Goal: Information Seeking & Learning: Learn about a topic

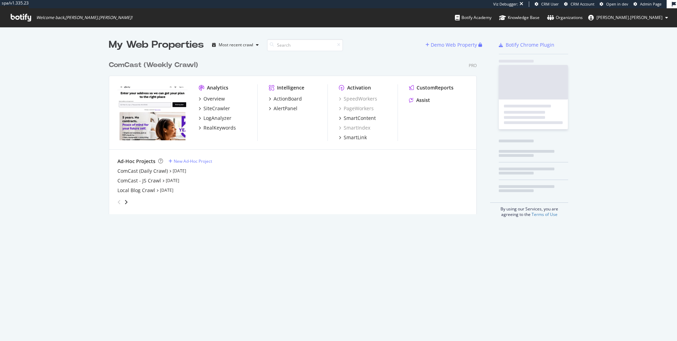
scroll to position [162, 373]
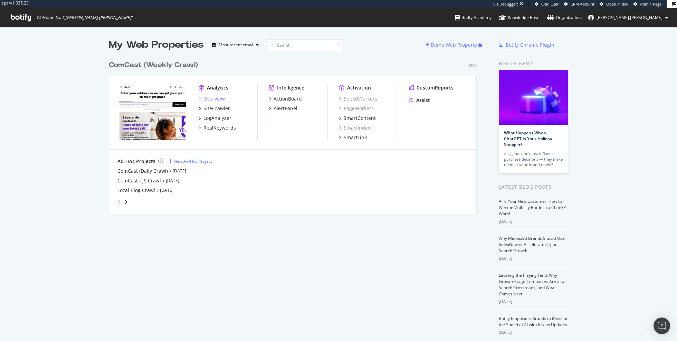
click at [217, 101] on div "Overview" at bounding box center [213, 98] width 21 height 7
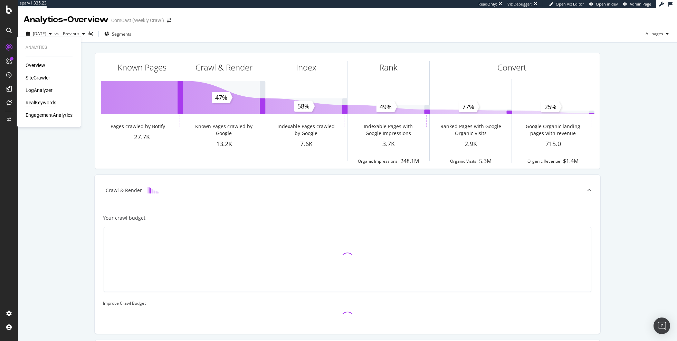
click at [48, 102] on div "RealKeywords" at bounding box center [41, 102] width 31 height 7
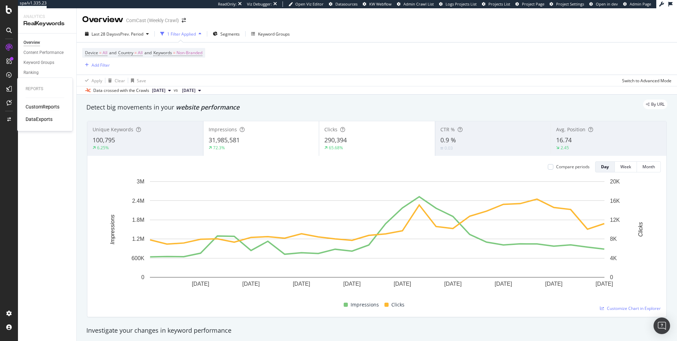
click at [46, 107] on div "CustomReports" at bounding box center [43, 106] width 34 height 7
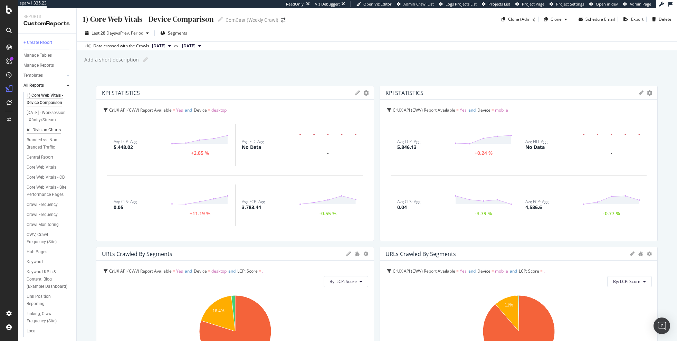
click at [51, 134] on div "All Division Charts" at bounding box center [44, 129] width 34 height 7
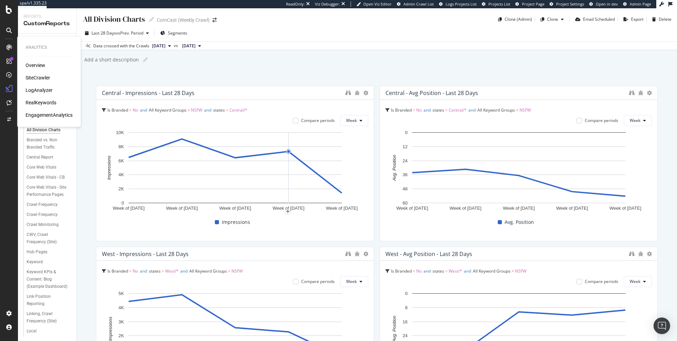
click at [40, 91] on div "LogAnalyzer" at bounding box center [39, 90] width 27 height 7
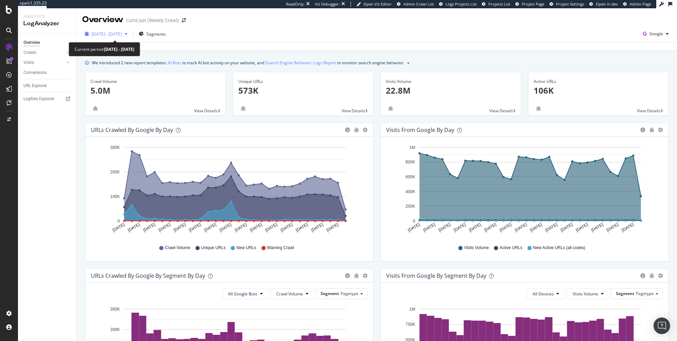
click at [122, 35] on span "2025 Jul. 15th - Aug. 13th" at bounding box center [107, 34] width 30 height 6
click at [287, 25] on div "Overview ComCast (Weekly Crawl)" at bounding box center [377, 16] width 600 height 17
click at [650, 32] on span "Google" at bounding box center [656, 34] width 14 height 6
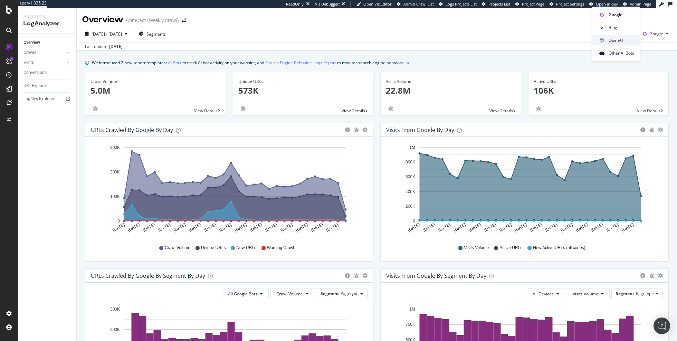
click at [610, 40] on span "OpenAI" at bounding box center [622, 40] width 26 height 6
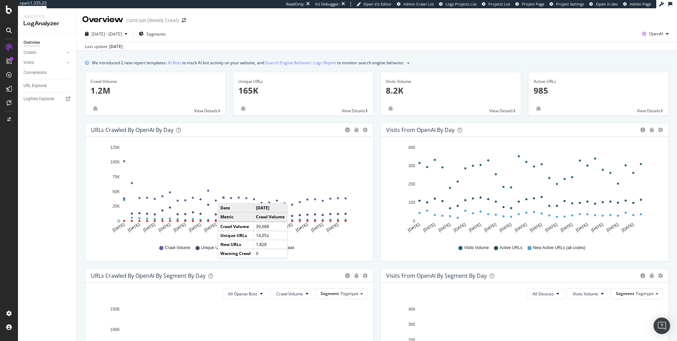
scroll to position [0, 0]
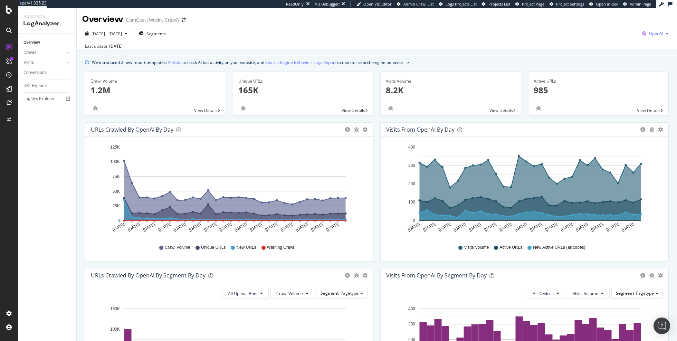
click at [648, 35] on icon "button" at bounding box center [644, 34] width 10 height 10
click at [631, 53] on span "Other AI Bots" at bounding box center [621, 53] width 26 height 6
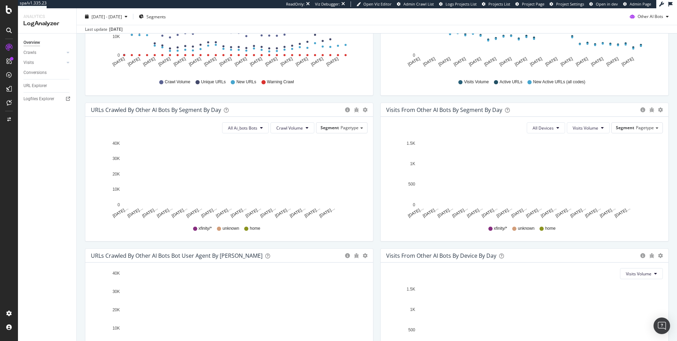
scroll to position [236, 0]
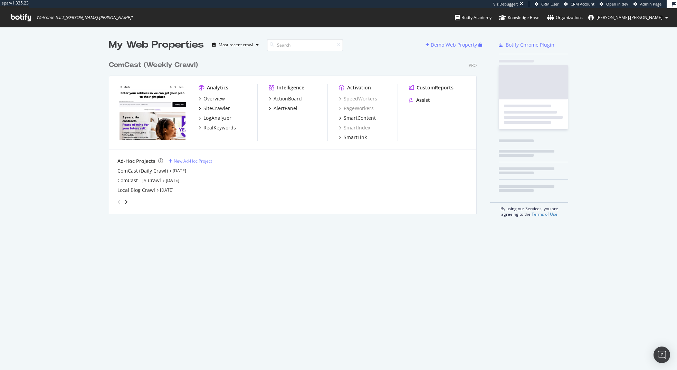
scroll to position [162, 373]
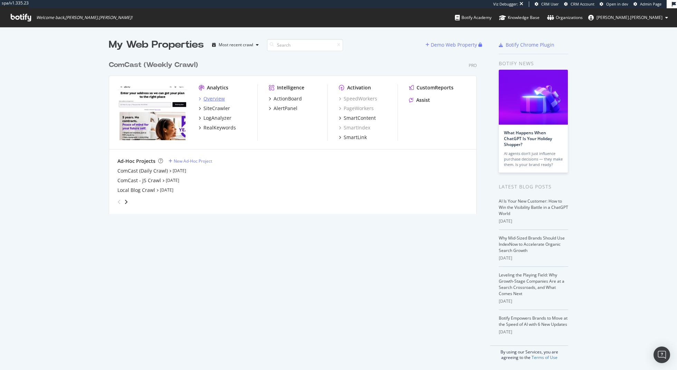
click at [212, 99] on div "Overview" at bounding box center [213, 98] width 21 height 7
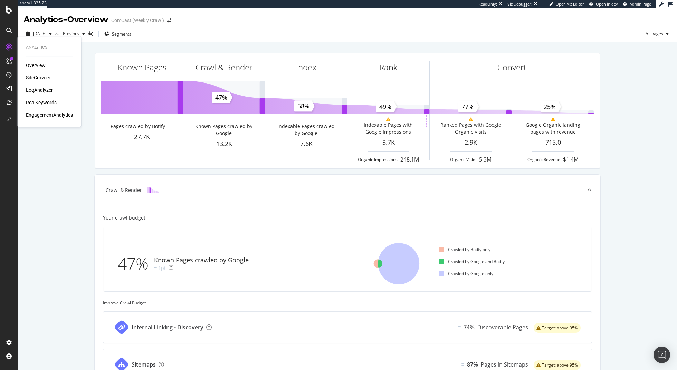
click at [46, 78] on div "SiteCrawler" at bounding box center [38, 77] width 25 height 7
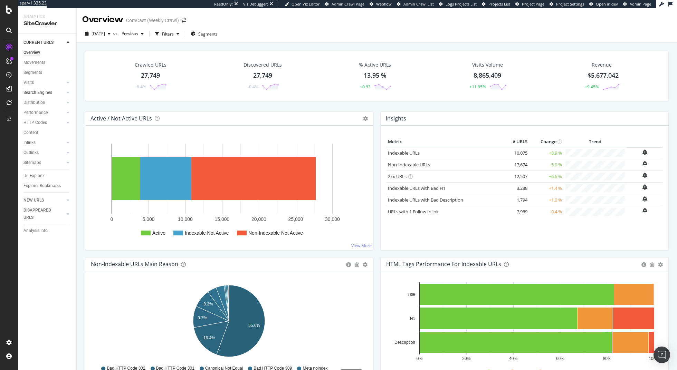
click at [54, 89] on link "Search Engines" at bounding box center [43, 92] width 41 height 7
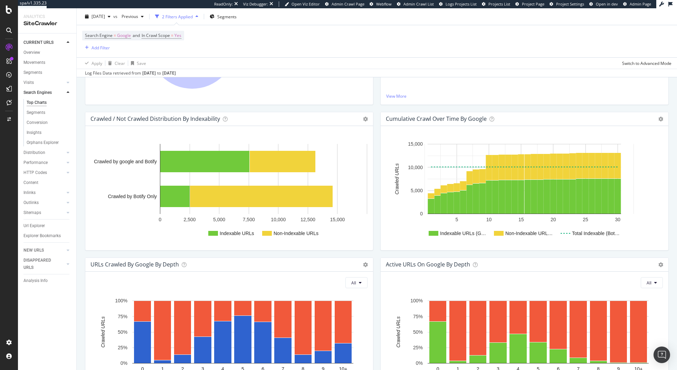
scroll to position [250, 0]
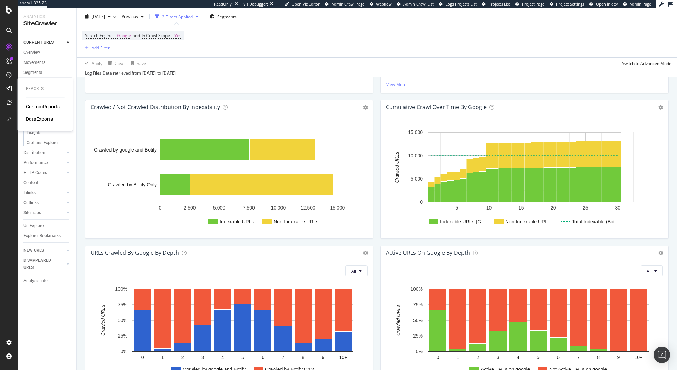
click at [30, 104] on div "CustomReports" at bounding box center [43, 106] width 34 height 7
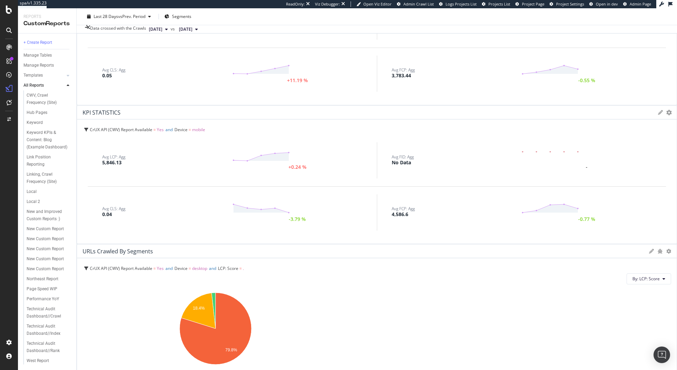
scroll to position [146, 0]
click at [56, 309] on div "Technical Audit Dashboard//Crawl" at bounding box center [47, 313] width 40 height 15
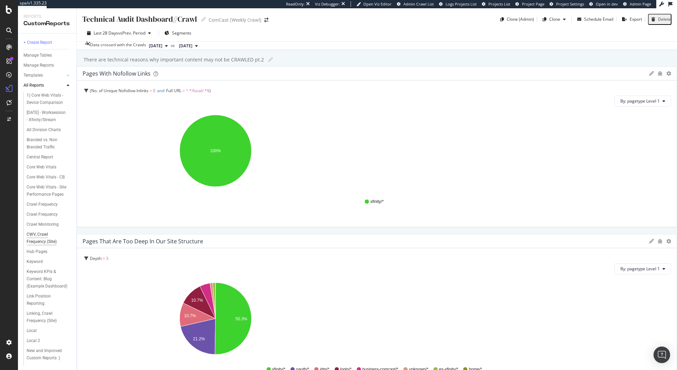
scroll to position [146, 0]
click at [50, 324] on div "Technical Audit Dashboard//Index" at bounding box center [47, 330] width 40 height 15
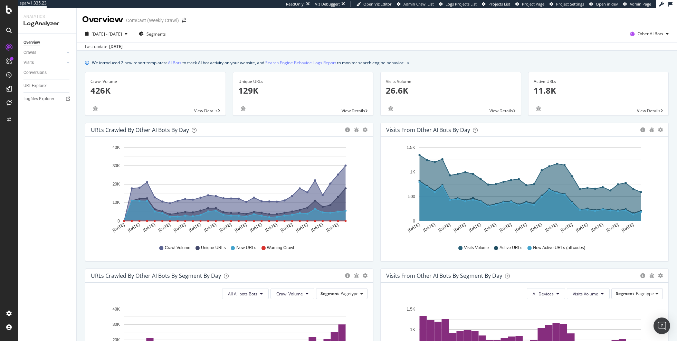
scroll to position [236, 0]
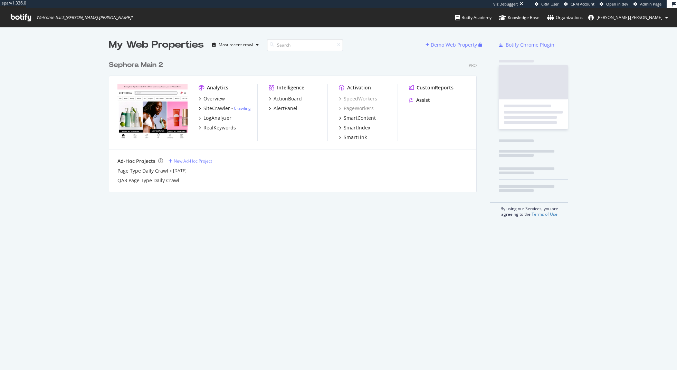
scroll to position [140, 373]
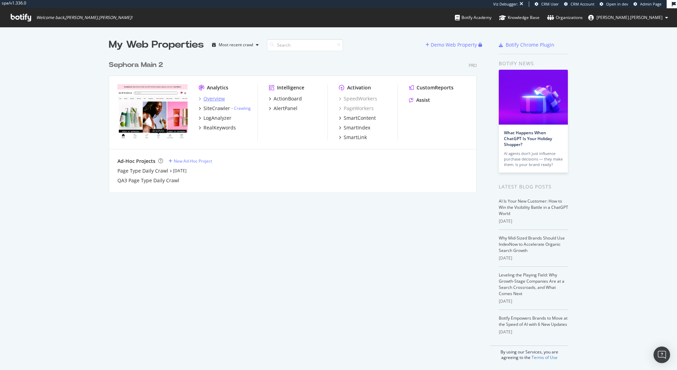
click at [210, 99] on div "Overview" at bounding box center [213, 98] width 21 height 7
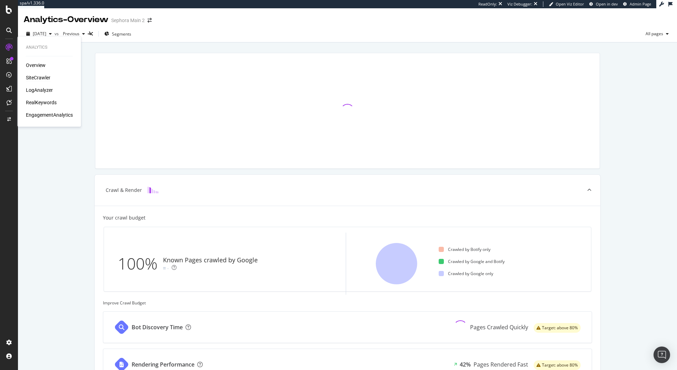
click at [42, 77] on div "SiteCrawler" at bounding box center [38, 77] width 25 height 7
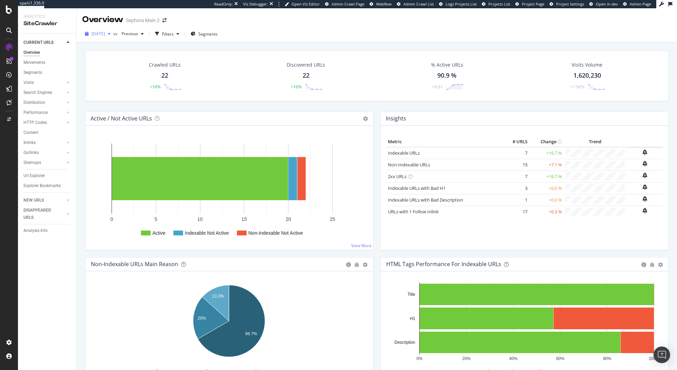
click at [105, 34] on span "2025 Aug. 12th" at bounding box center [98, 34] width 13 height 6
click at [38, 92] on div "AlertPanel" at bounding box center [37, 91] width 22 height 7
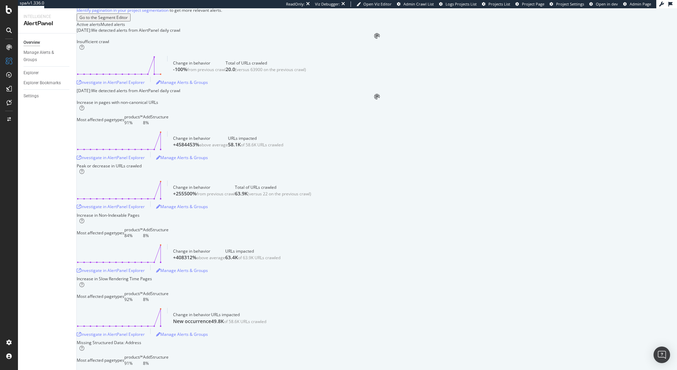
scroll to position [73, 0]
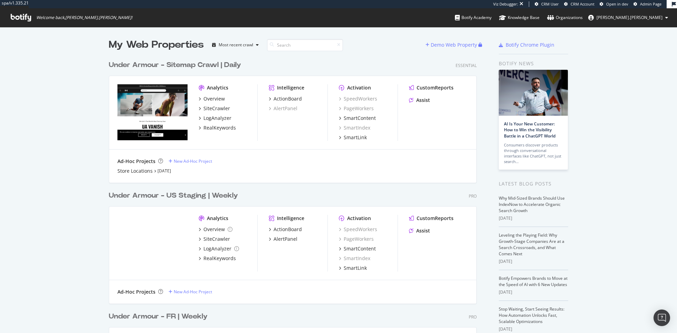
scroll to position [333, 677]
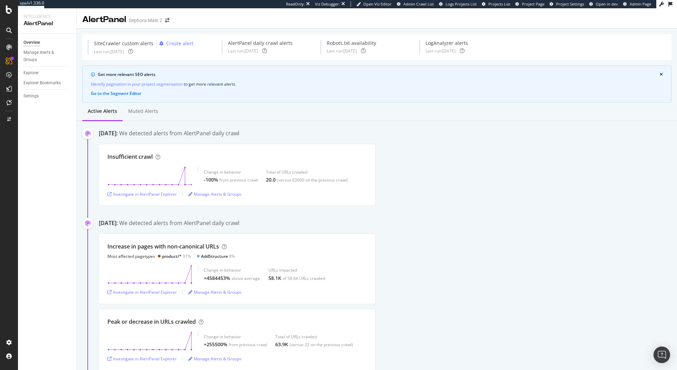
scroll to position [73, 0]
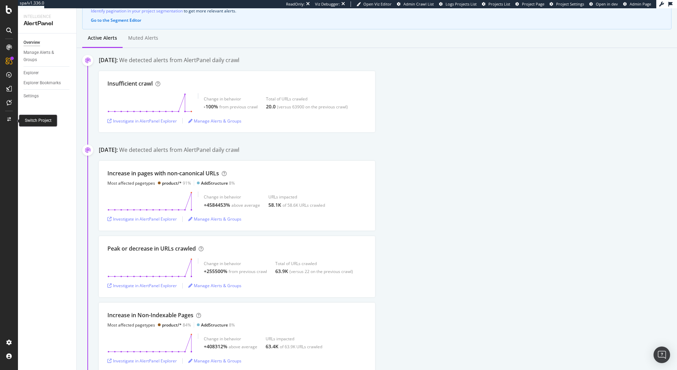
click at [4, 117] on div at bounding box center [9, 119] width 17 height 11
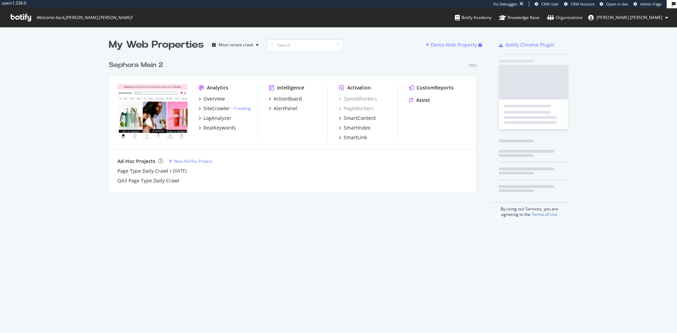
scroll to position [140, 373]
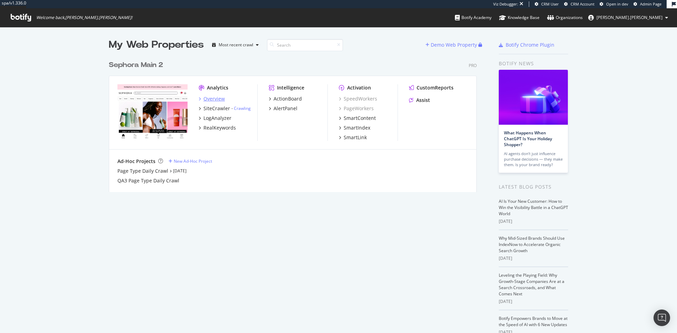
click at [219, 98] on div "Overview" at bounding box center [213, 98] width 21 height 7
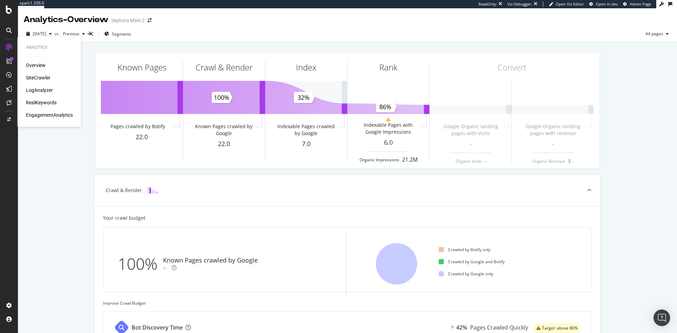
click at [37, 65] on div "Overview" at bounding box center [36, 65] width 20 height 7
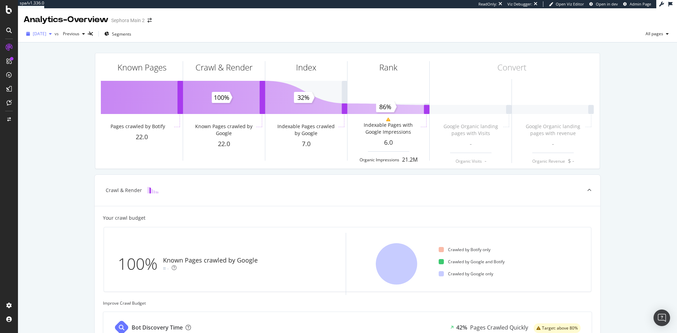
click at [46, 36] on span "[DATE]" at bounding box center [39, 34] width 13 height 6
click at [74, 65] on div "70.3K URLs" at bounding box center [84, 68] width 21 height 6
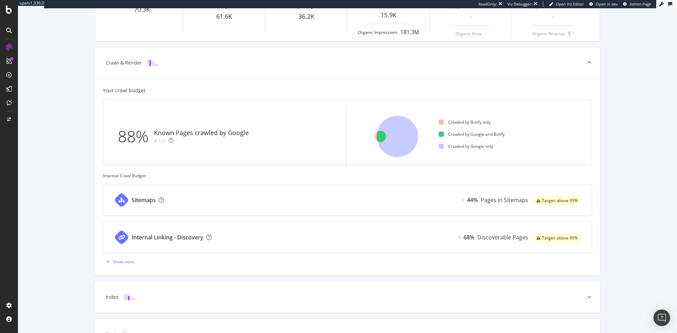
scroll to position [176, 0]
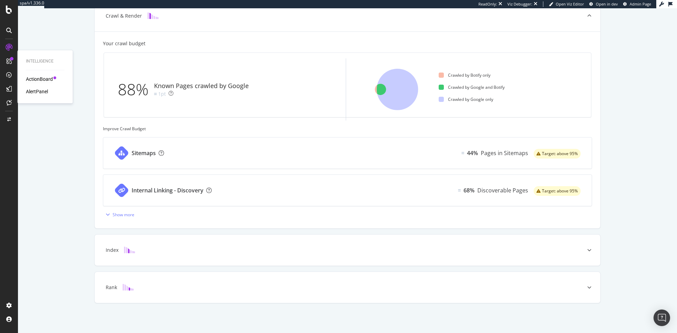
click at [35, 77] on div "ActionBoard" at bounding box center [39, 79] width 27 height 7
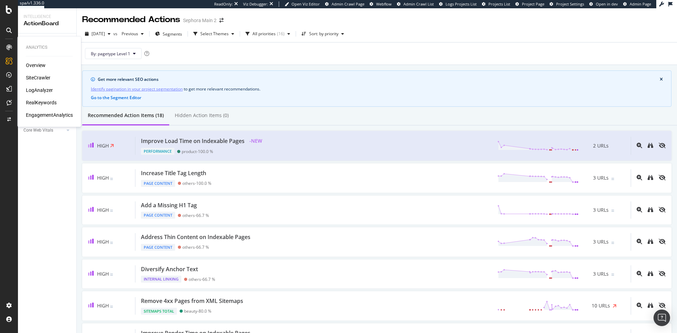
click at [43, 90] on div "LogAnalyzer" at bounding box center [39, 90] width 27 height 7
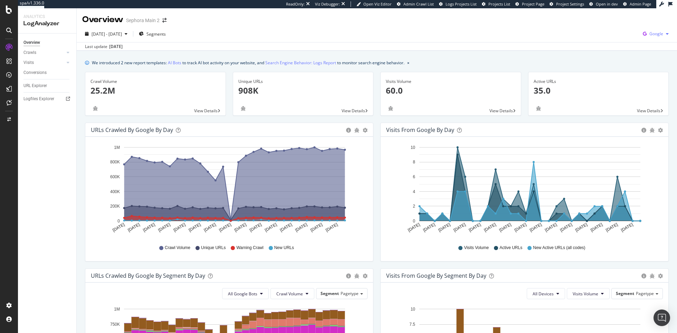
click at [645, 36] on icon "button" at bounding box center [644, 34] width 9 height 10
click at [618, 41] on span "OpenAI" at bounding box center [622, 40] width 26 height 6
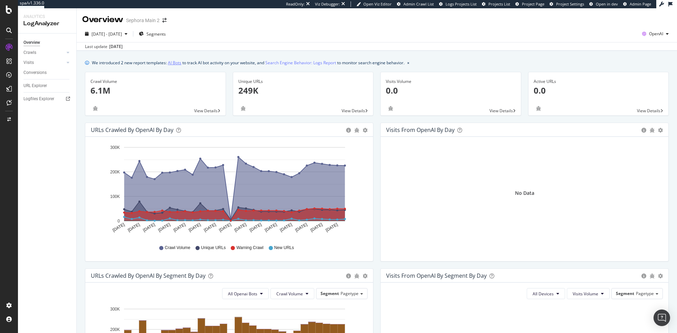
click at [174, 62] on link "AI Bots" at bounding box center [174, 62] width 13 height 7
